Goal: Transaction & Acquisition: Purchase product/service

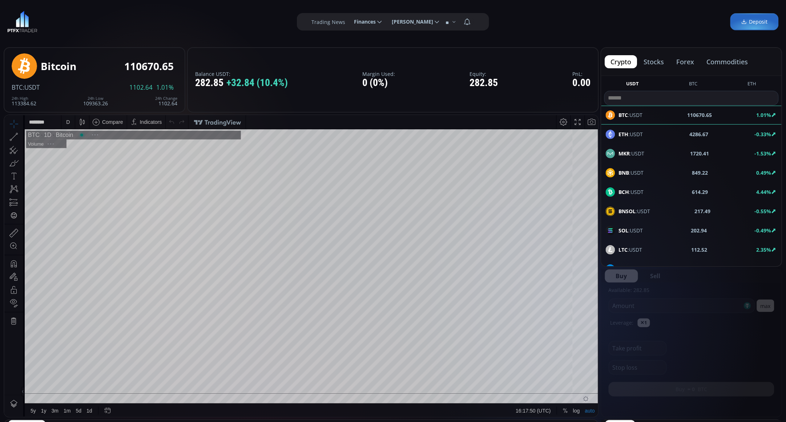
scroll to position [102, 0]
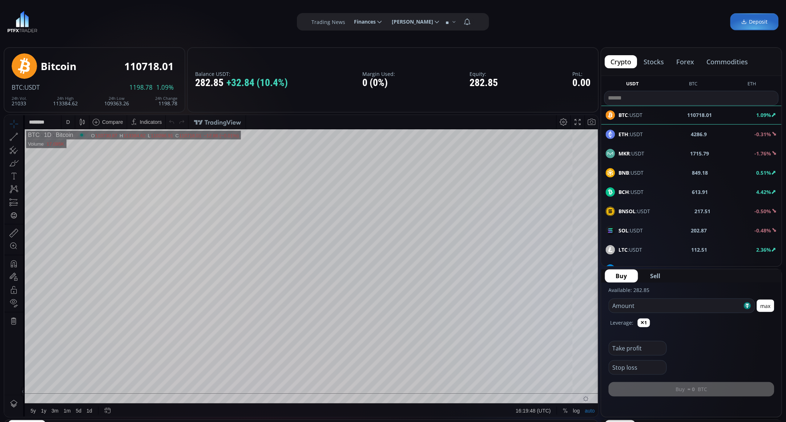
click at [655, 60] on button "stocks" at bounding box center [654, 61] width 32 height 13
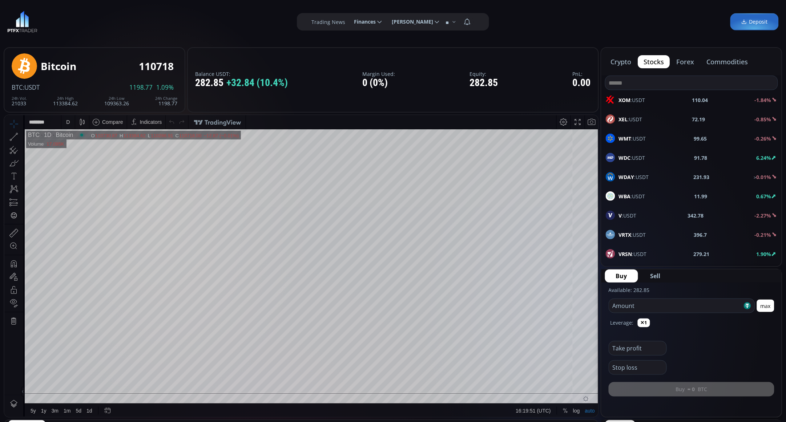
click at [688, 57] on button "forex" at bounding box center [685, 61] width 29 height 13
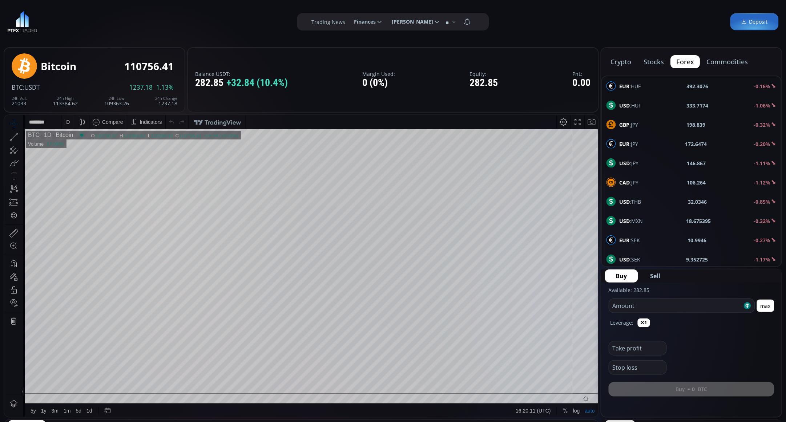
click at [621, 22] on div "**********" at bounding box center [393, 22] width 786 height 44
click at [625, 60] on button "crypto" at bounding box center [621, 61] width 32 height 13
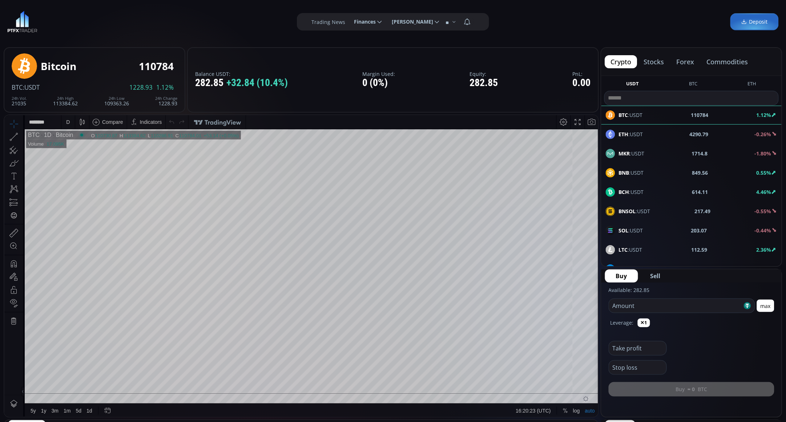
click at [67, 125] on div "D" at bounding box center [68, 122] width 6 height 14
click at [74, 151] on div "1 minute" at bounding box center [86, 148] width 51 height 12
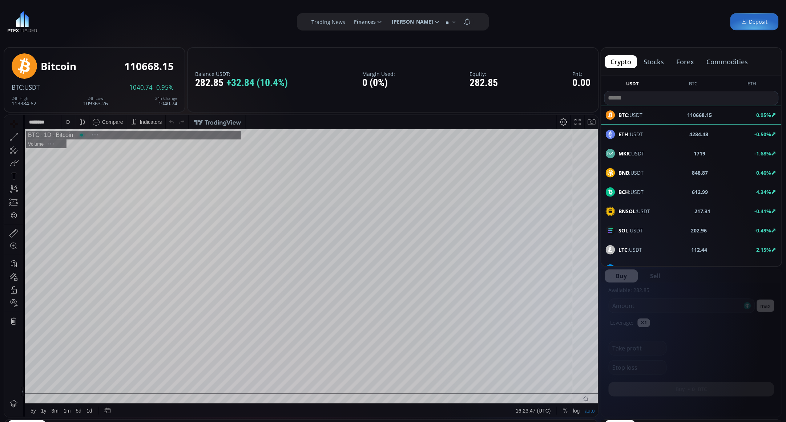
scroll to position [102, 0]
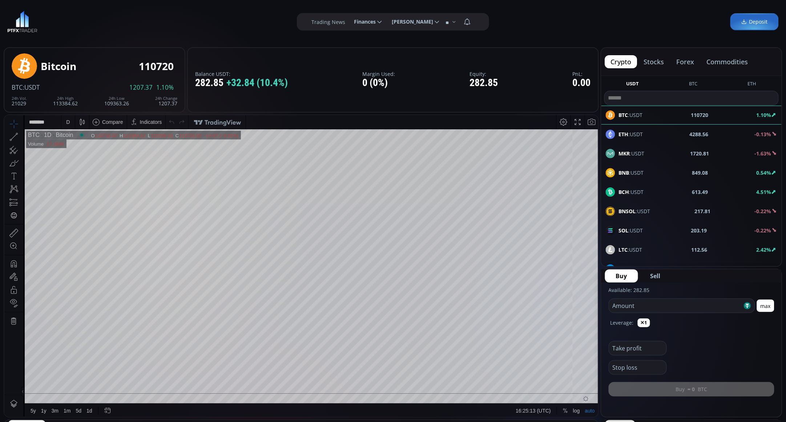
click at [727, 60] on button "commodities" at bounding box center [727, 61] width 53 height 13
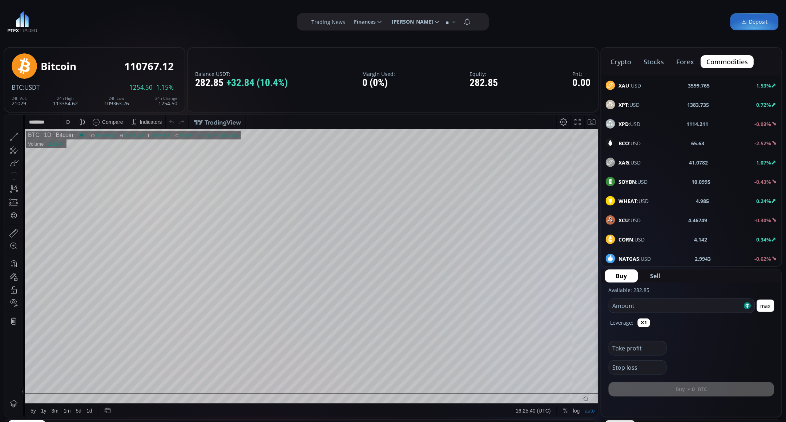
click at [622, 54] on div "crypto stocks forex commodities" at bounding box center [691, 62] width 180 height 28
click at [622, 60] on button "crypto" at bounding box center [621, 61] width 32 height 13
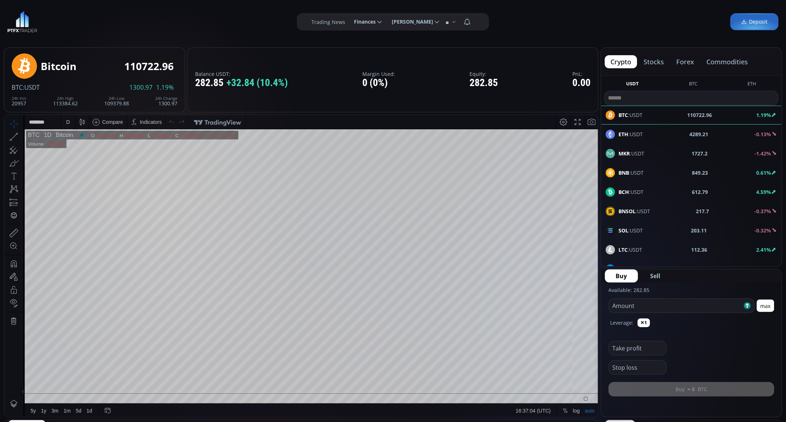
click at [369, 84] on div "0 (0%)" at bounding box center [378, 82] width 33 height 11
click at [328, 377] on div at bounding box center [325, 376] width 10 height 10
click at [324, 376] on div at bounding box center [325, 376] width 10 height 10
click at [340, 374] on div at bounding box center [343, 376] width 10 height 10
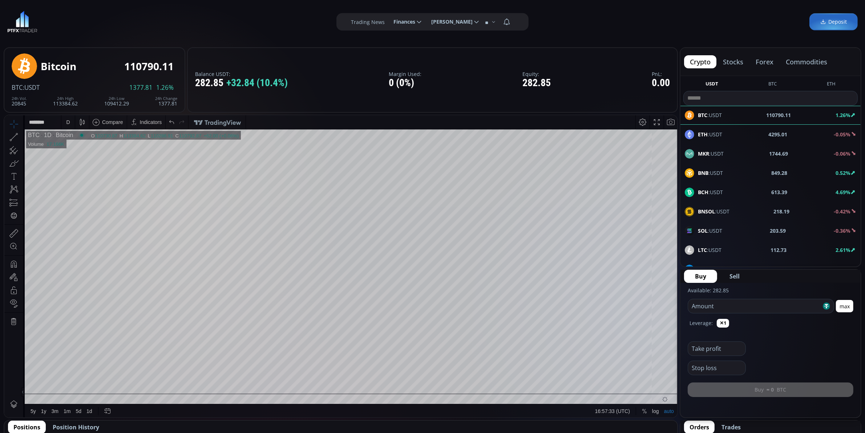
scroll to position [102, 0]
click at [65, 125] on div "D" at bounding box center [68, 122] width 6 height 14
click at [78, 149] on div "1 minute" at bounding box center [76, 148] width 20 height 6
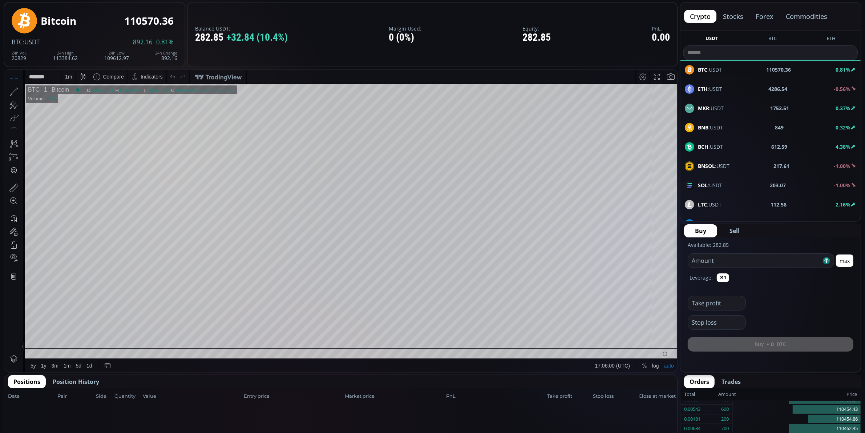
scroll to position [0, 0]
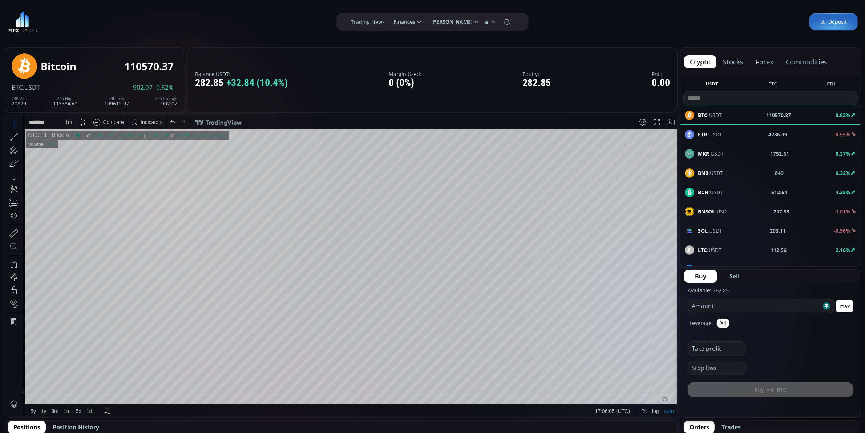
click at [69, 122] on div "1 m" at bounding box center [68, 122] width 7 height 6
click at [85, 210] on div "1 hour" at bounding box center [86, 208] width 44 height 6
click at [64, 121] on div "1 h" at bounding box center [67, 122] width 13 height 14
click at [98, 239] on div "1 day" at bounding box center [86, 245] width 51 height 12
click at [381, 377] on div at bounding box center [382, 376] width 10 height 10
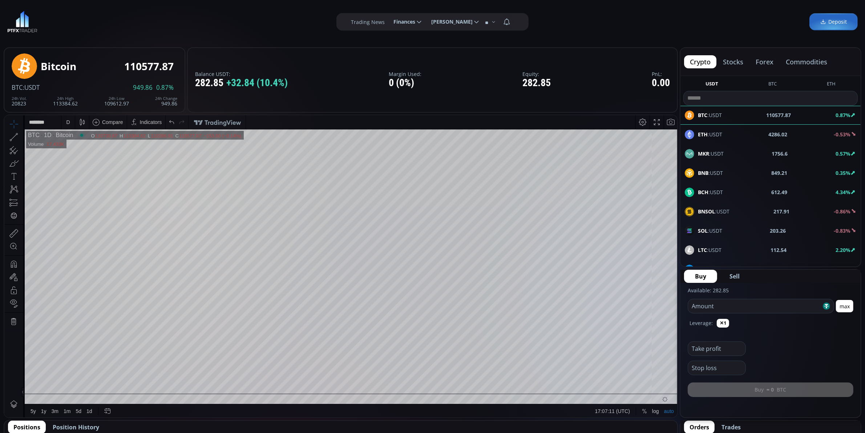
click at [66, 121] on div "D" at bounding box center [68, 122] width 4 height 6
click at [90, 203] on div "1 hour" at bounding box center [86, 208] width 51 height 12
click at [70, 117] on div "1 h" at bounding box center [68, 122] width 6 height 14
click at [76, 183] on div "30 minutes" at bounding box center [78, 183] width 25 height 6
click at [72, 124] on div "30 m" at bounding box center [70, 122] width 10 height 6
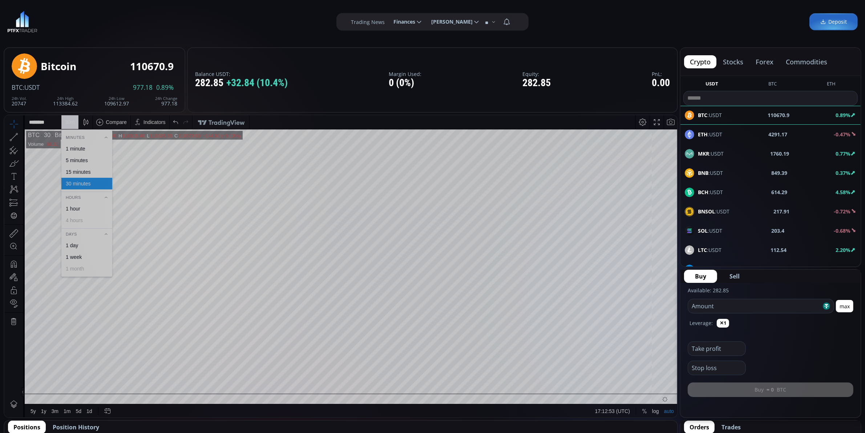
click at [106, 145] on div "1 minute" at bounding box center [86, 148] width 51 height 12
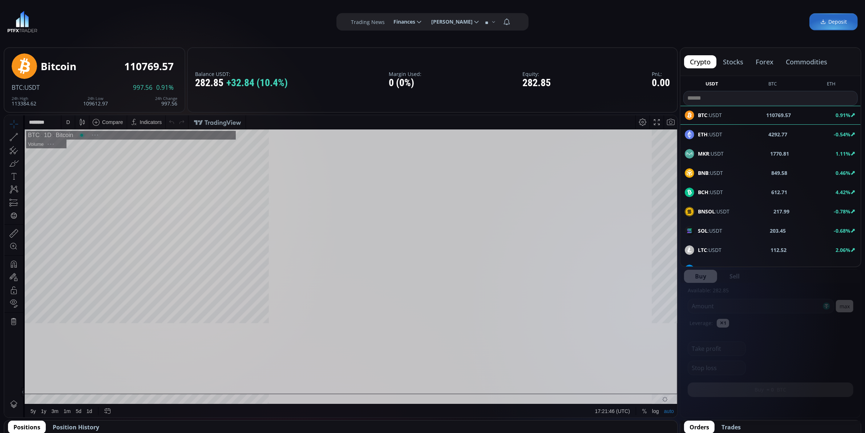
scroll to position [102, 0]
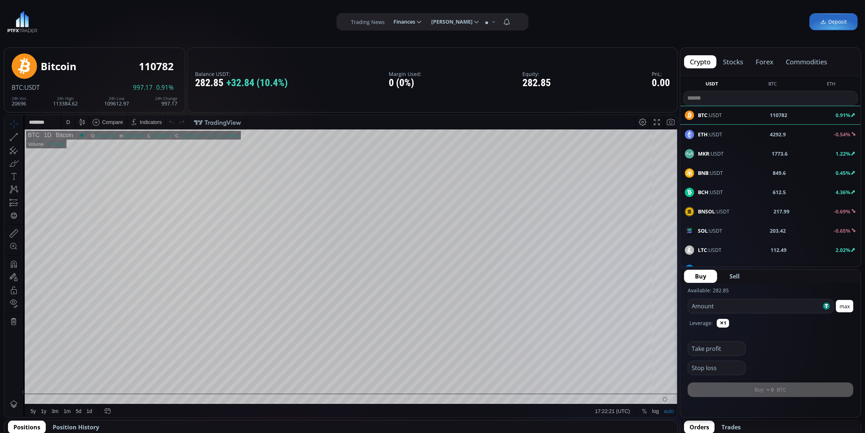
click at [811, 131] on div "ETH :USDT 4292.9 -0.54%" at bounding box center [770, 134] width 171 height 9
click at [66, 121] on div "D" at bounding box center [68, 122] width 4 height 6
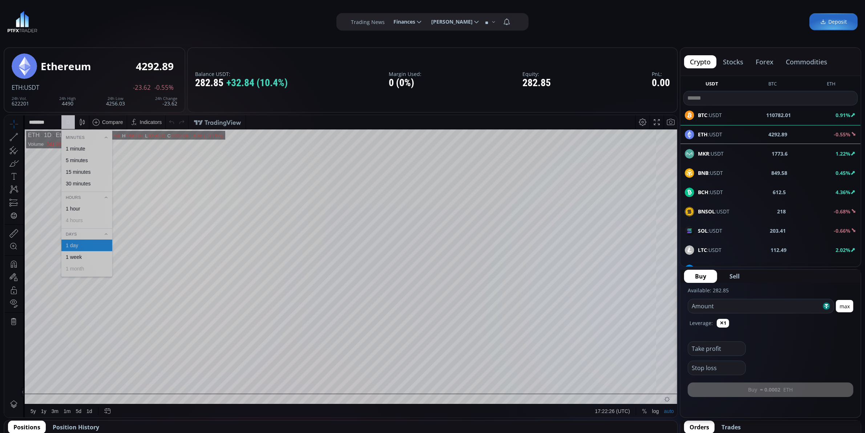
click at [83, 147] on div "1 minute" at bounding box center [76, 148] width 20 height 6
